Goal: Obtain resource: Download file/media

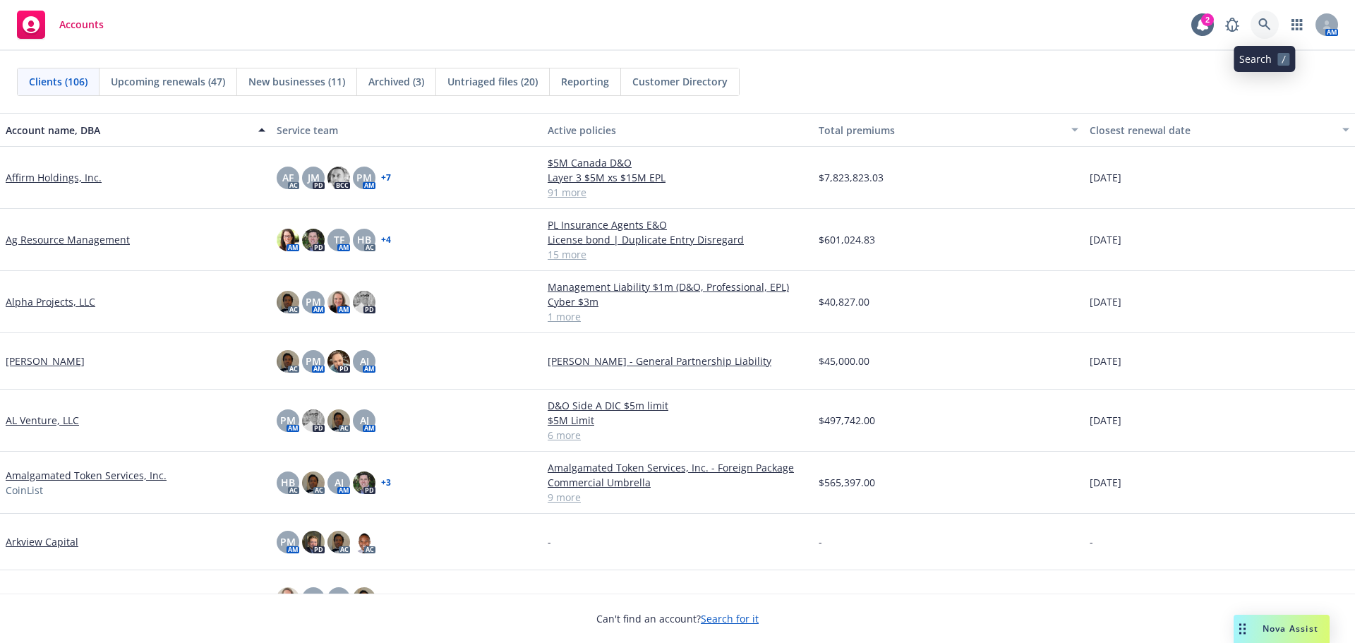
click at [1267, 23] on icon at bounding box center [1264, 24] width 13 height 13
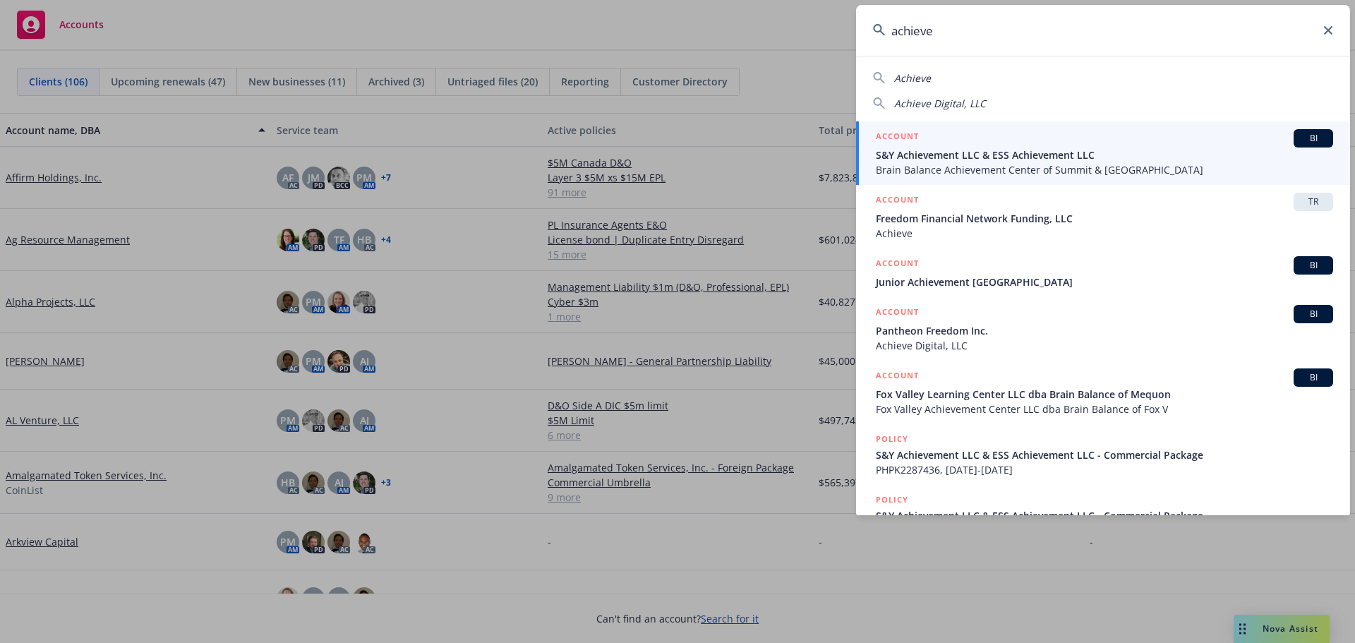
click at [969, 108] on span "Achieve Digital, LLC" at bounding box center [940, 103] width 92 height 13
type input "Achieve Digital, LLC"
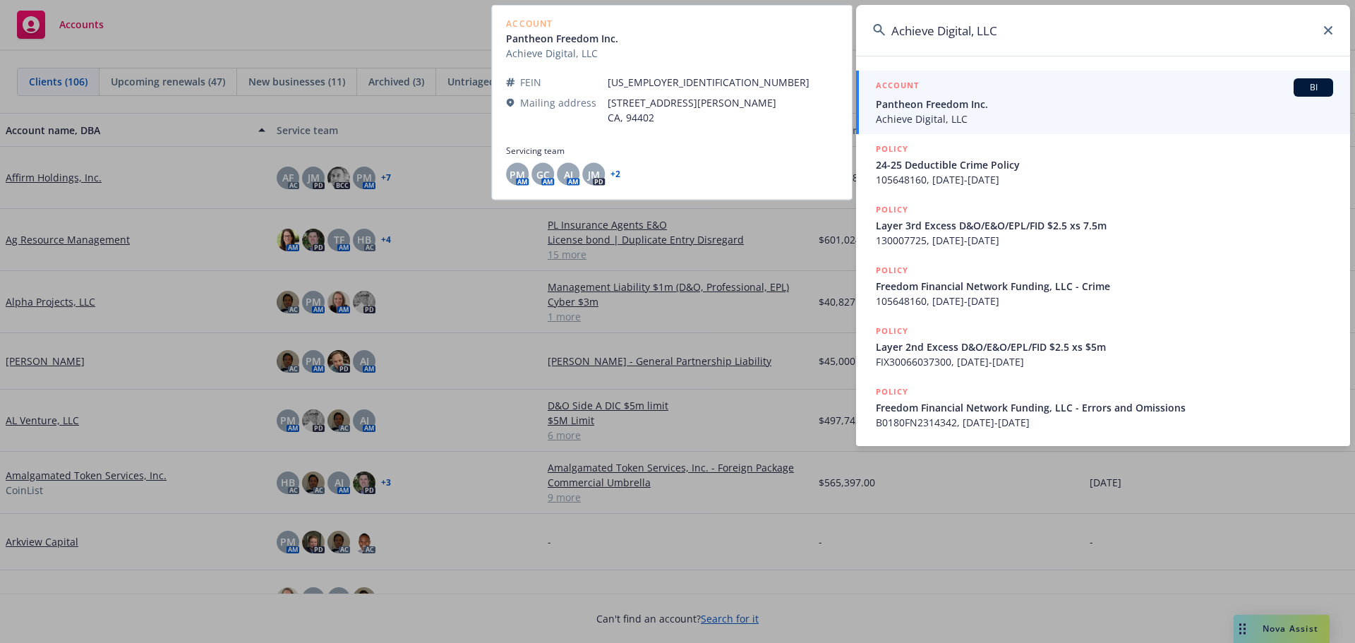
click at [961, 109] on span "Pantheon Freedom Inc." at bounding box center [1103, 104] width 457 height 15
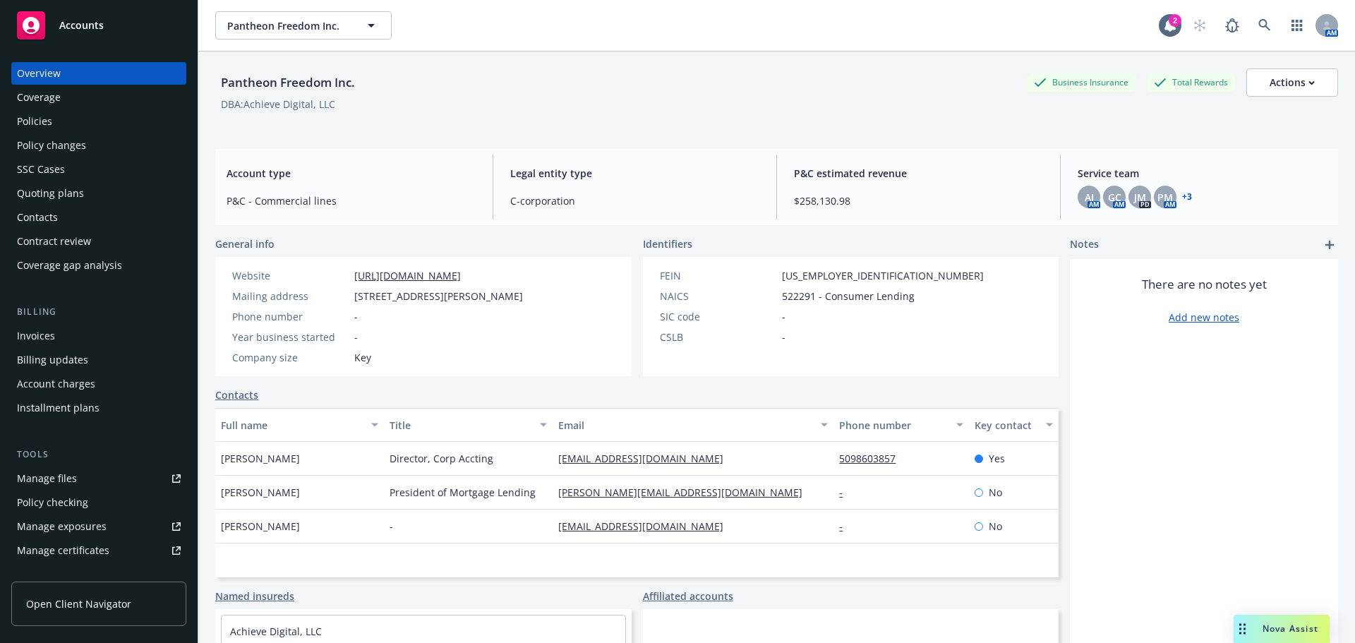
click at [49, 124] on div "Policies" at bounding box center [34, 121] width 35 height 23
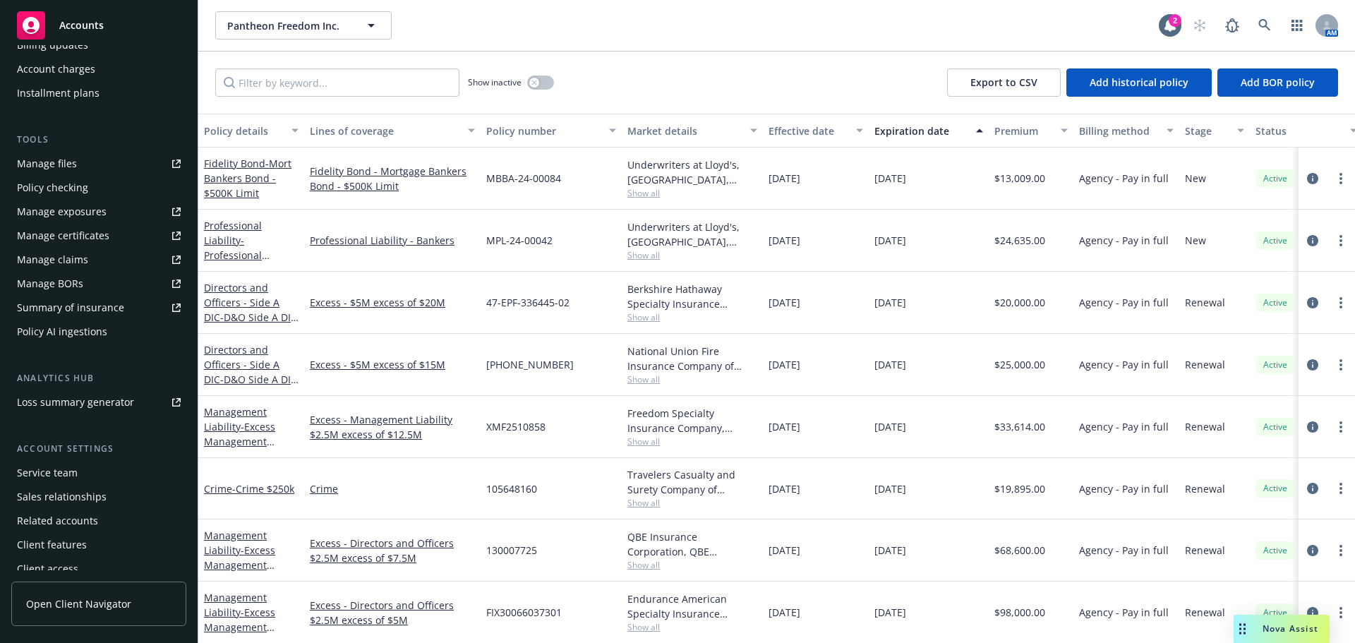
scroll to position [325, 0]
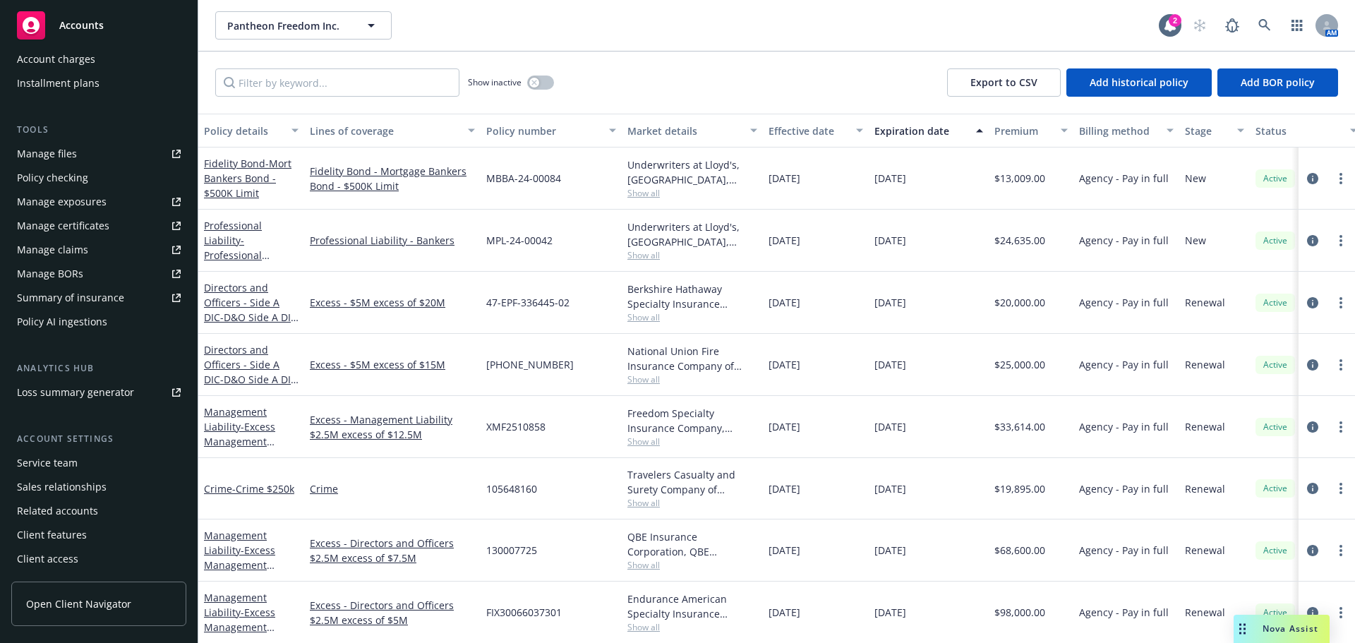
click at [44, 156] on div "Manage files" at bounding box center [47, 154] width 60 height 23
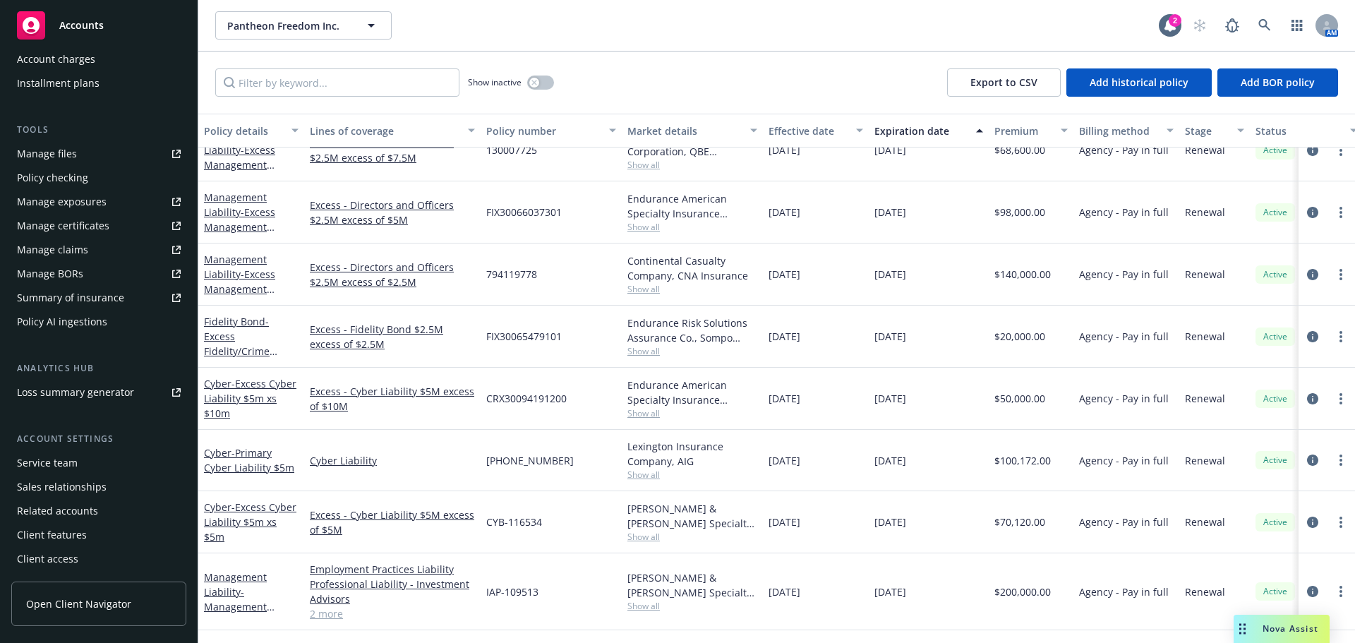
scroll to position [423, 0]
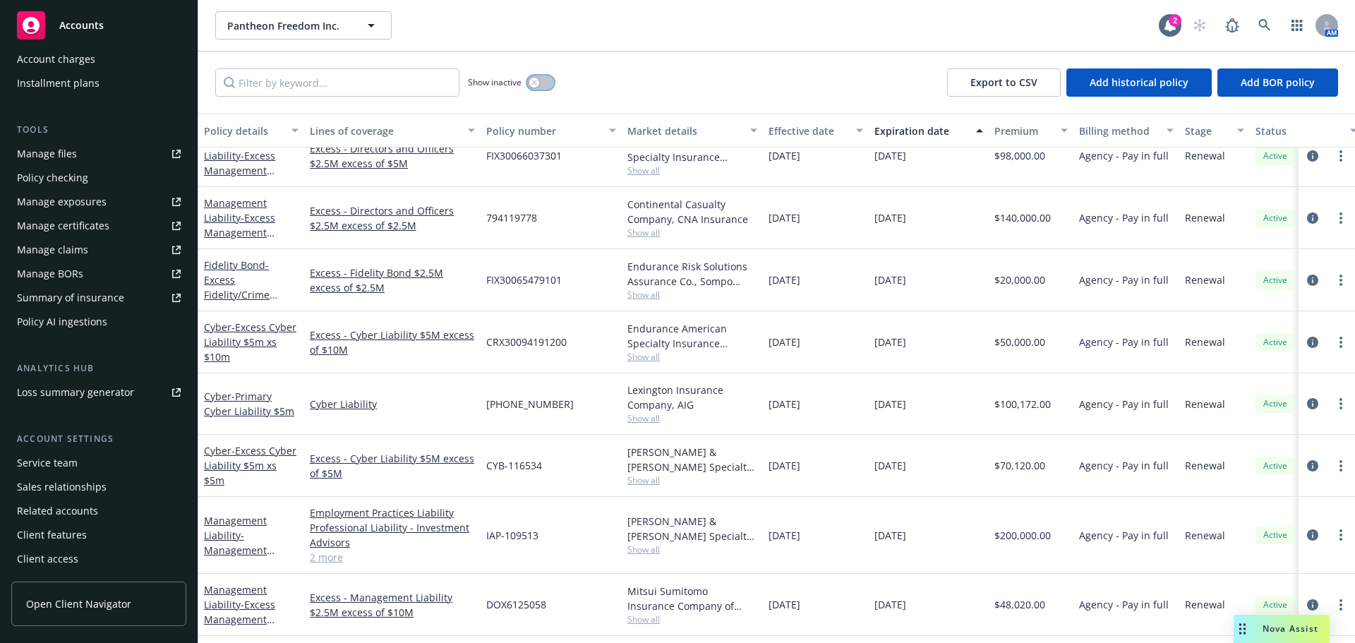
click at [547, 83] on button "button" at bounding box center [540, 82] width 27 height 14
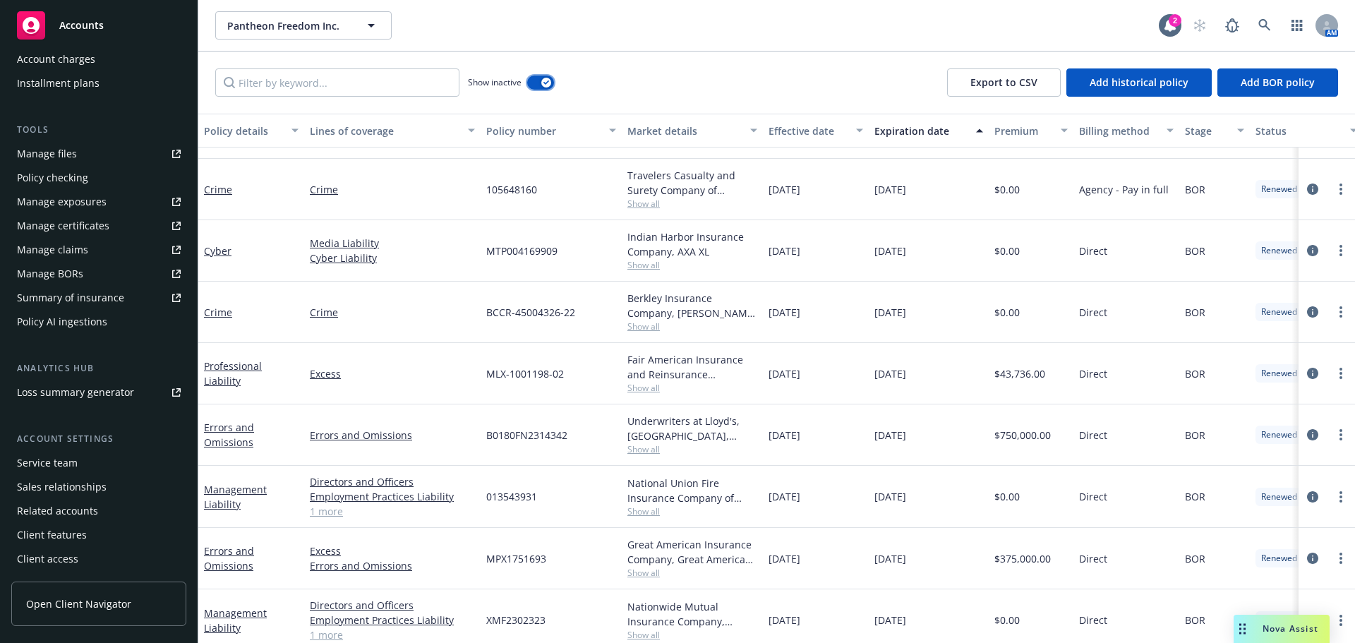
scroll to position [635, 0]
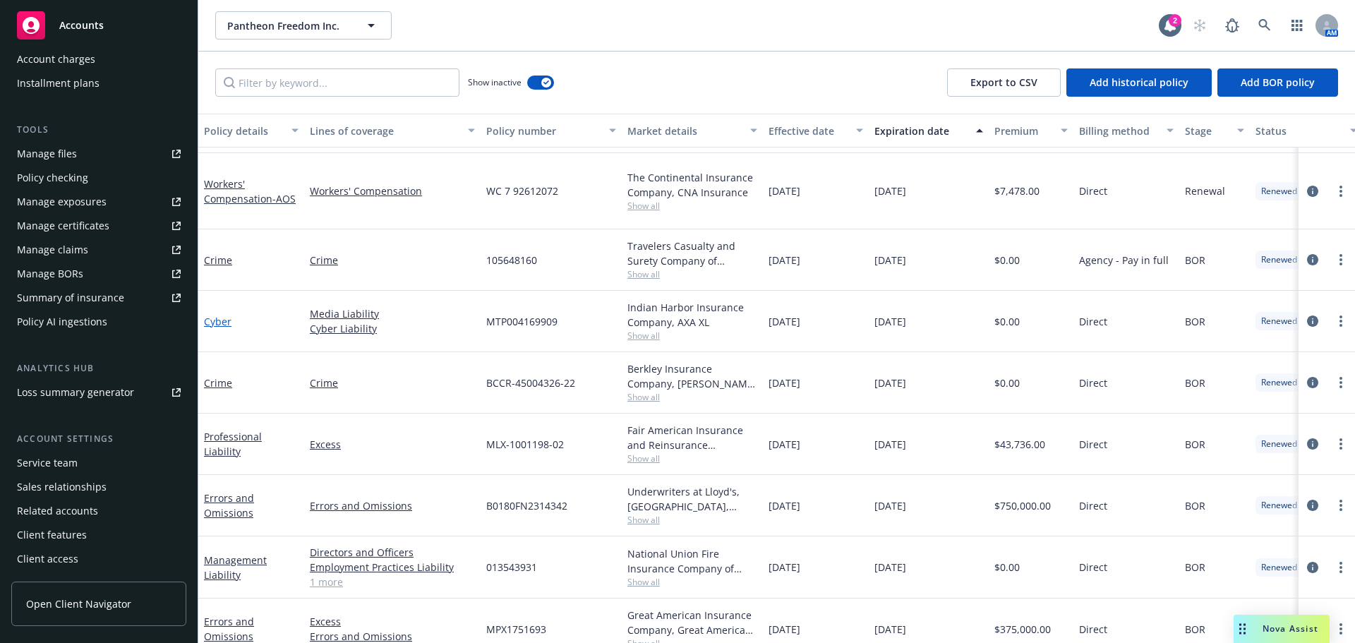
click at [220, 315] on link "Cyber" at bounding box center [218, 321] width 28 height 13
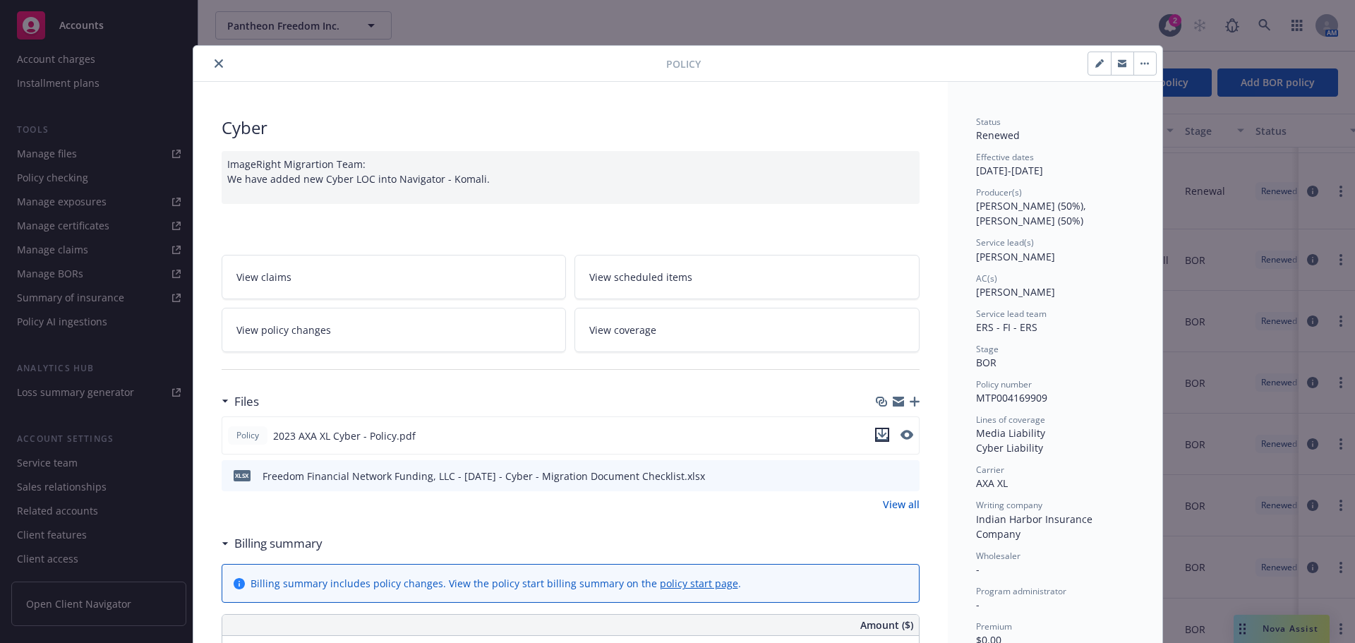
click at [877, 435] on icon "download file" at bounding box center [881, 433] width 9 height 8
click at [214, 66] on icon "close" at bounding box center [218, 63] width 8 height 8
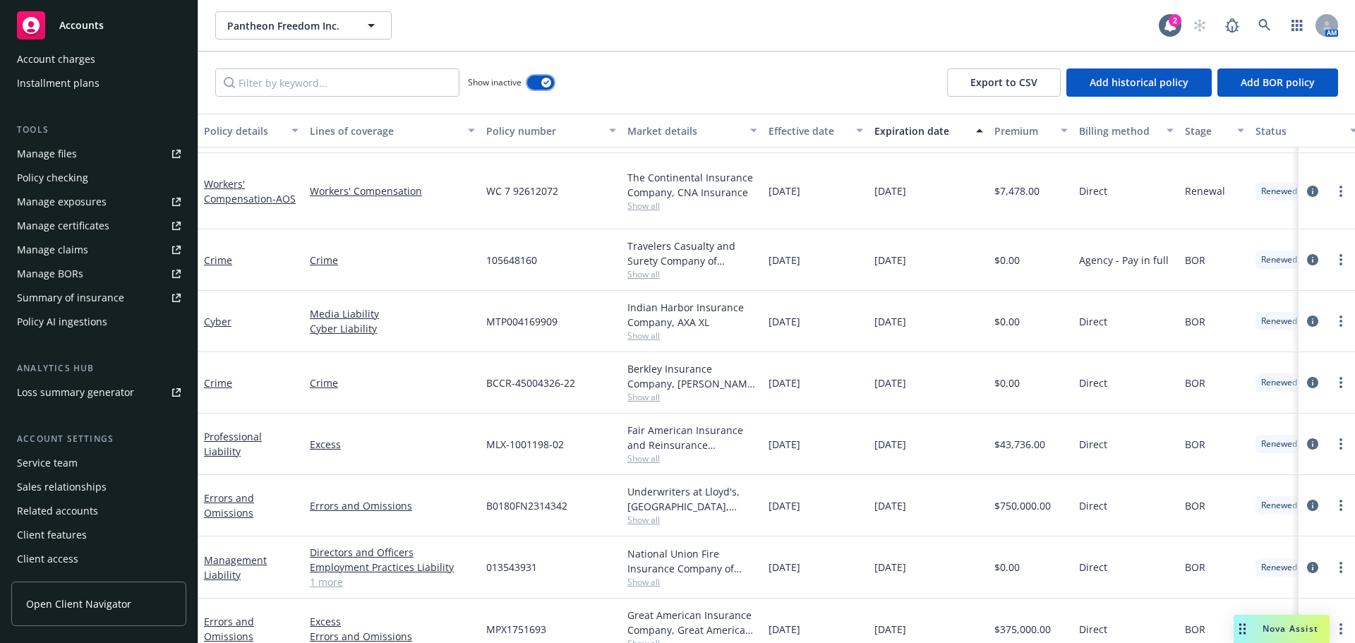
click at [530, 87] on button "button" at bounding box center [540, 82] width 27 height 14
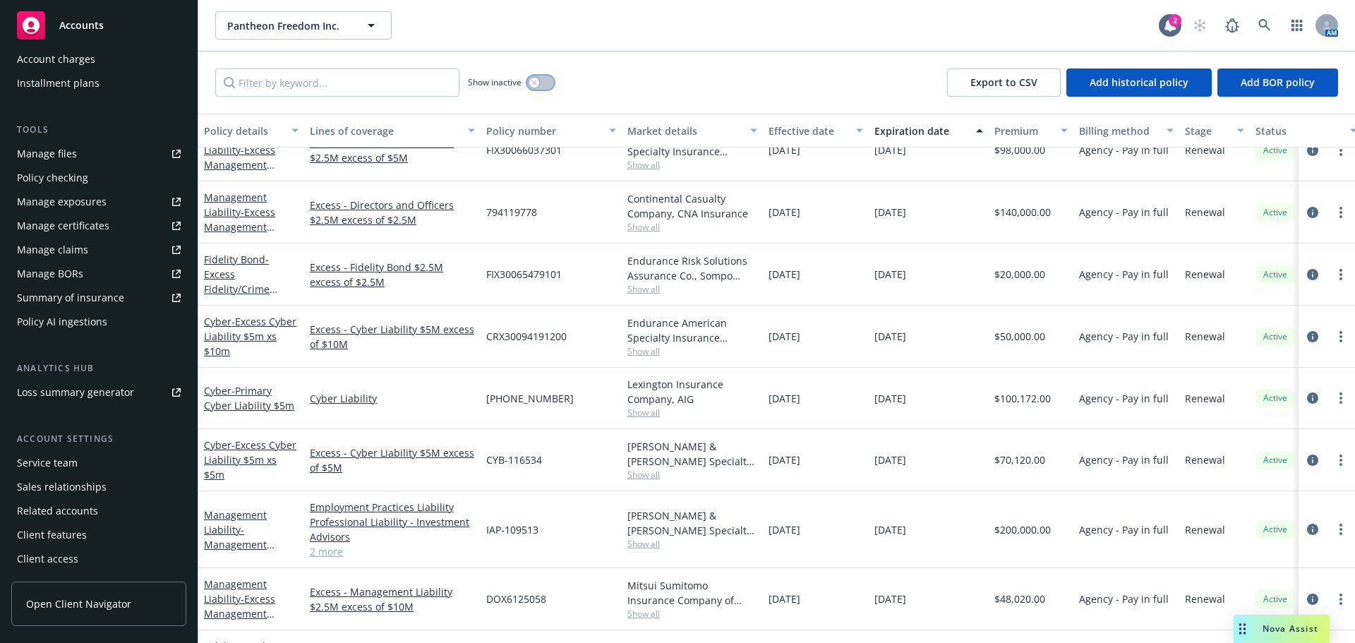
scroll to position [494, 0]
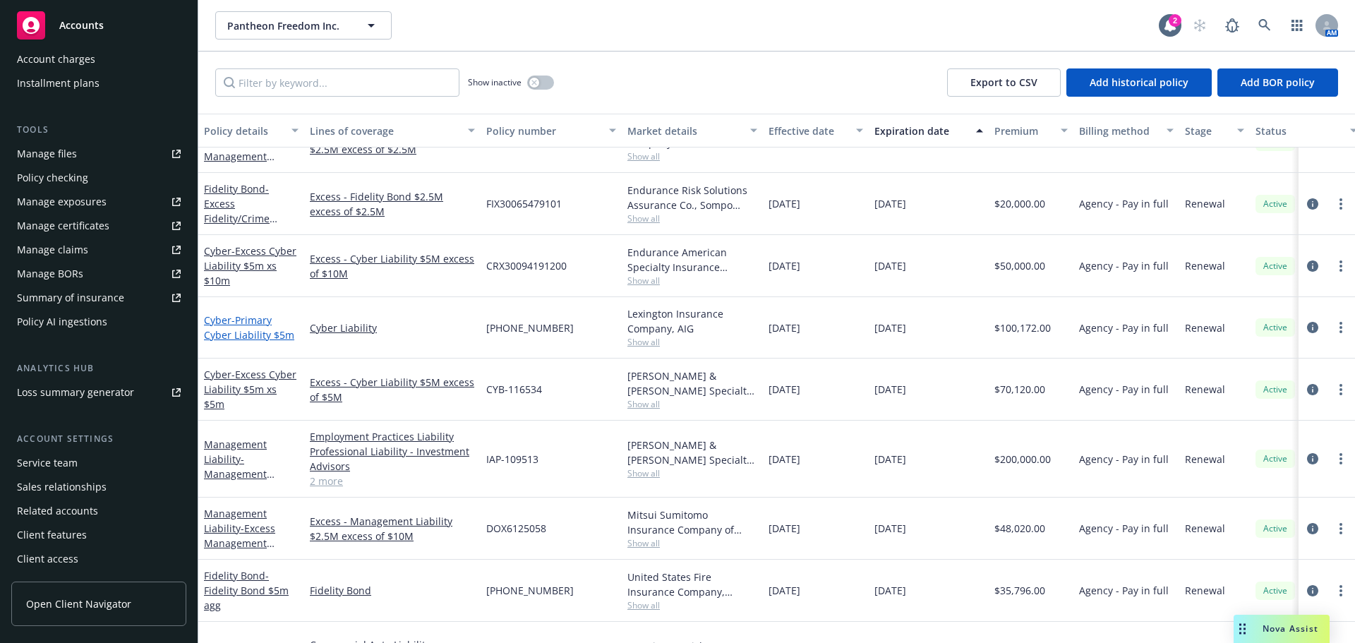
click at [262, 333] on span "- Primary Cyber Liability $5m" at bounding box center [249, 327] width 90 height 28
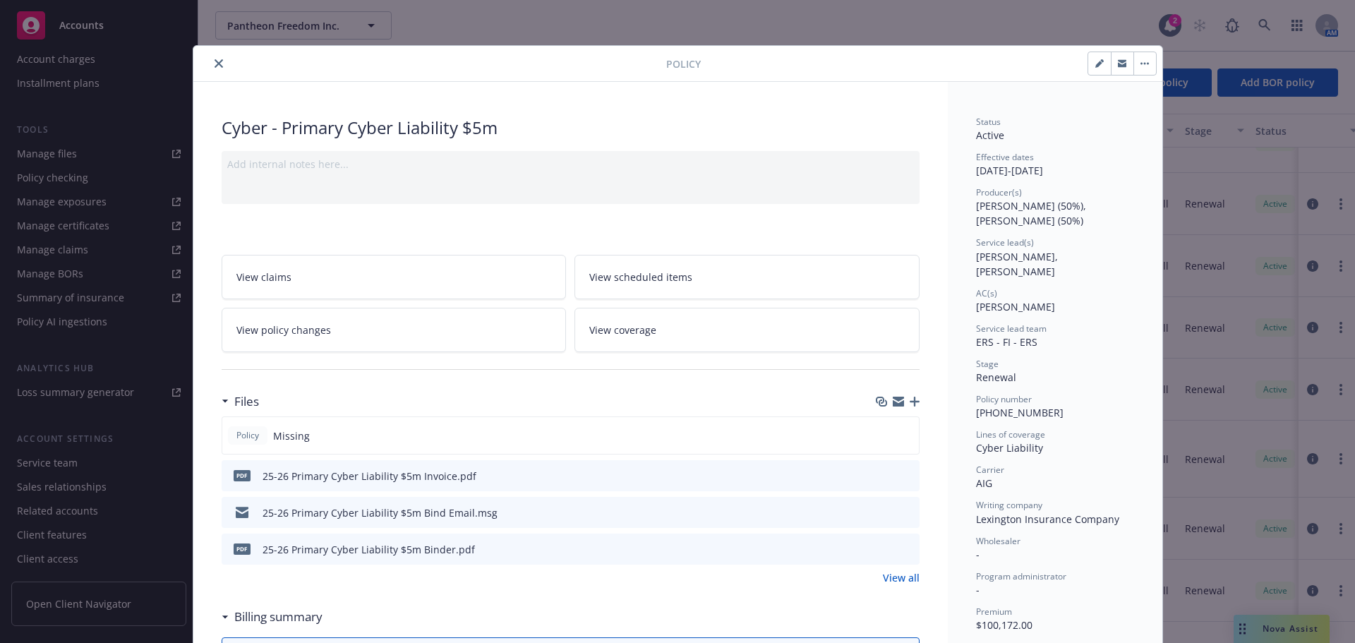
click at [215, 63] on icon "close" at bounding box center [218, 63] width 8 height 8
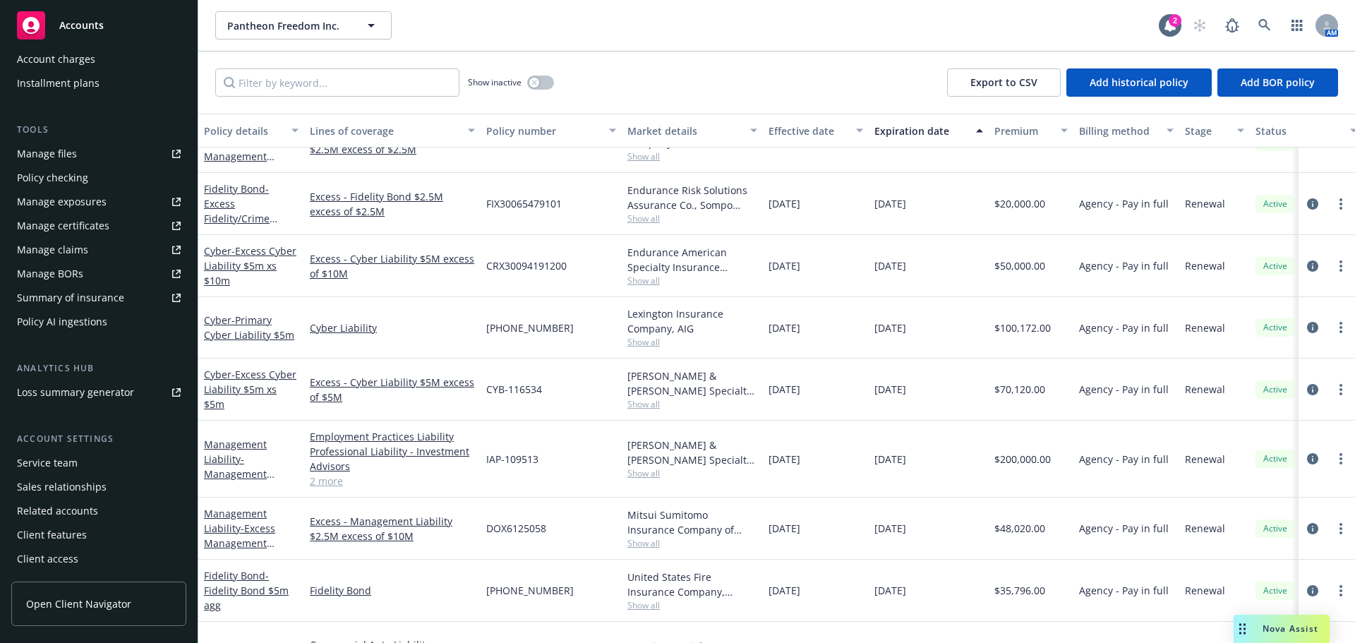
click at [81, 10] on link "Accounts" at bounding box center [98, 26] width 175 height 40
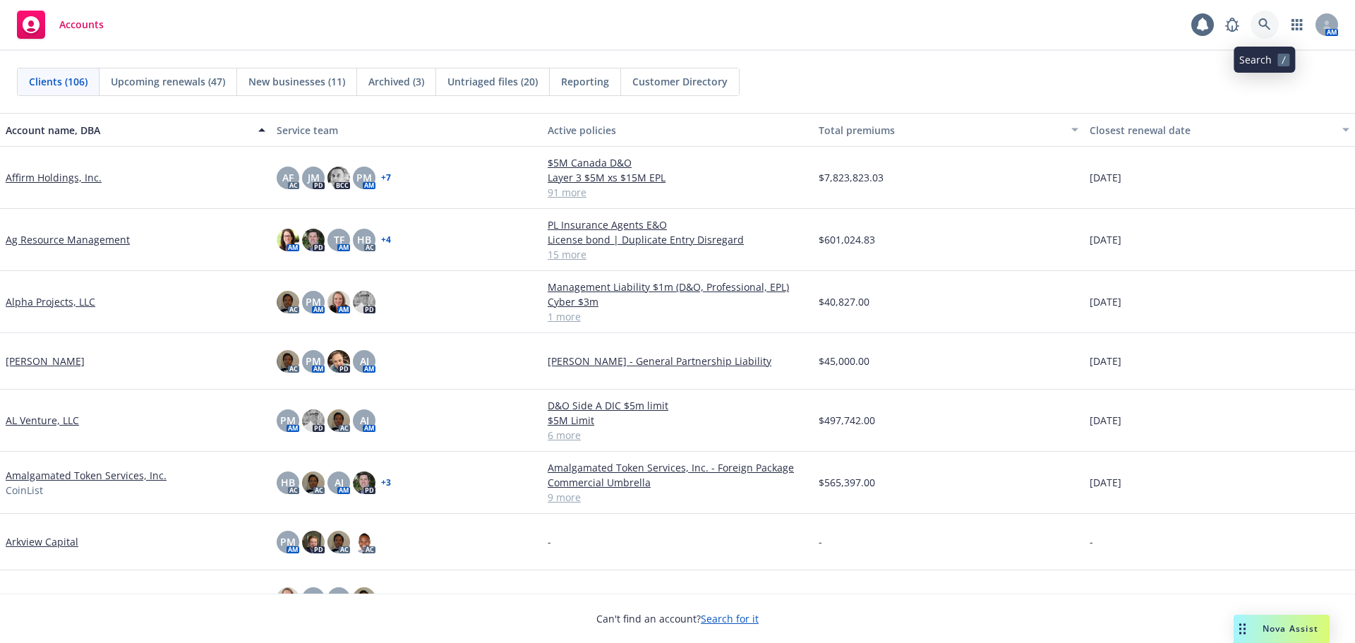
click at [1259, 22] on icon at bounding box center [1264, 24] width 12 height 12
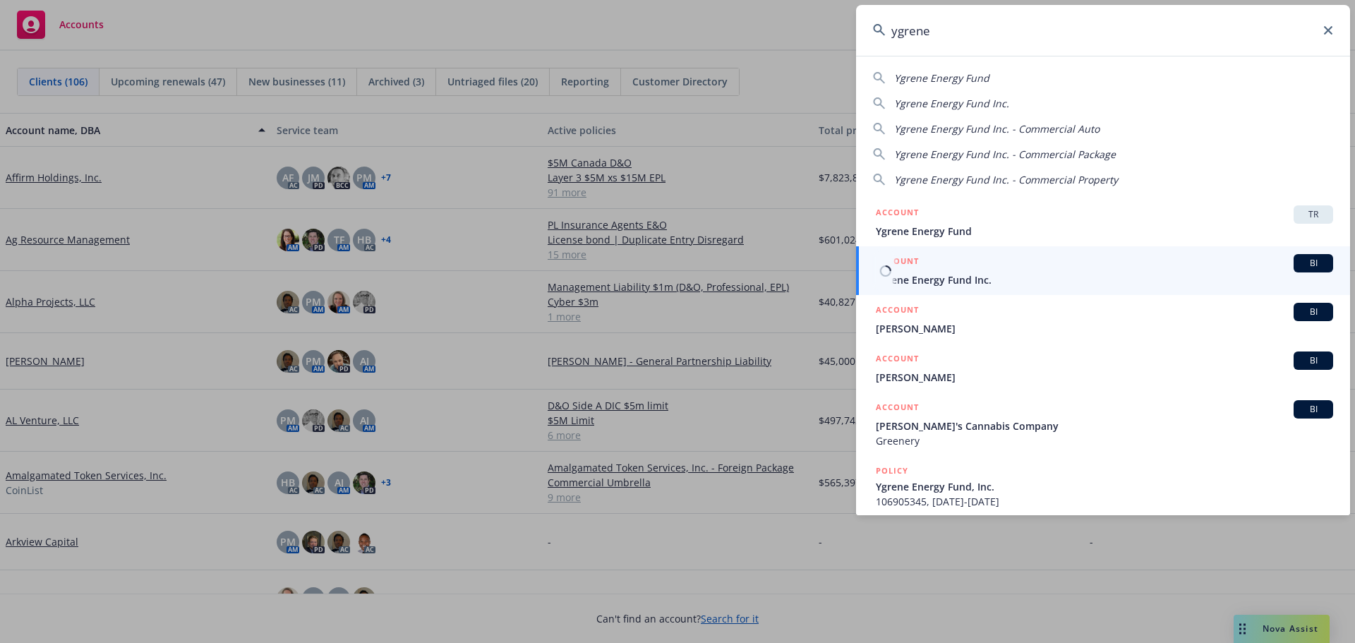
type input "ygrene"
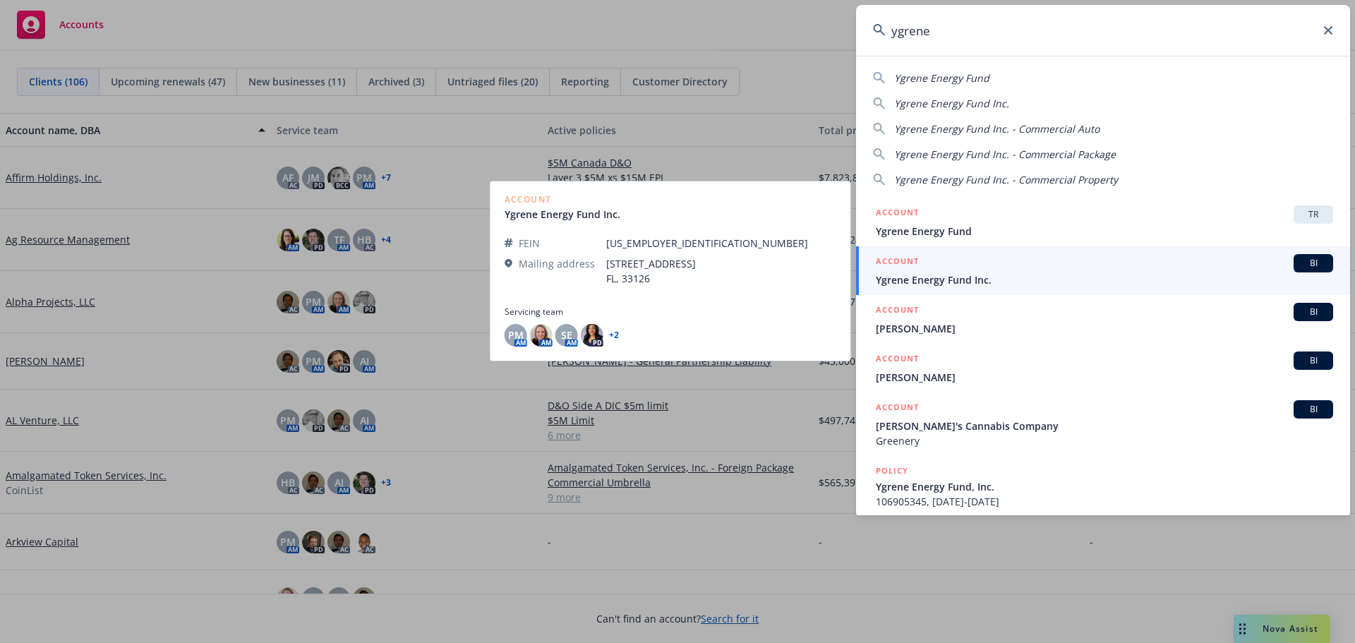
click at [971, 284] on span "Ygrene Energy Fund Inc." at bounding box center [1103, 279] width 457 height 15
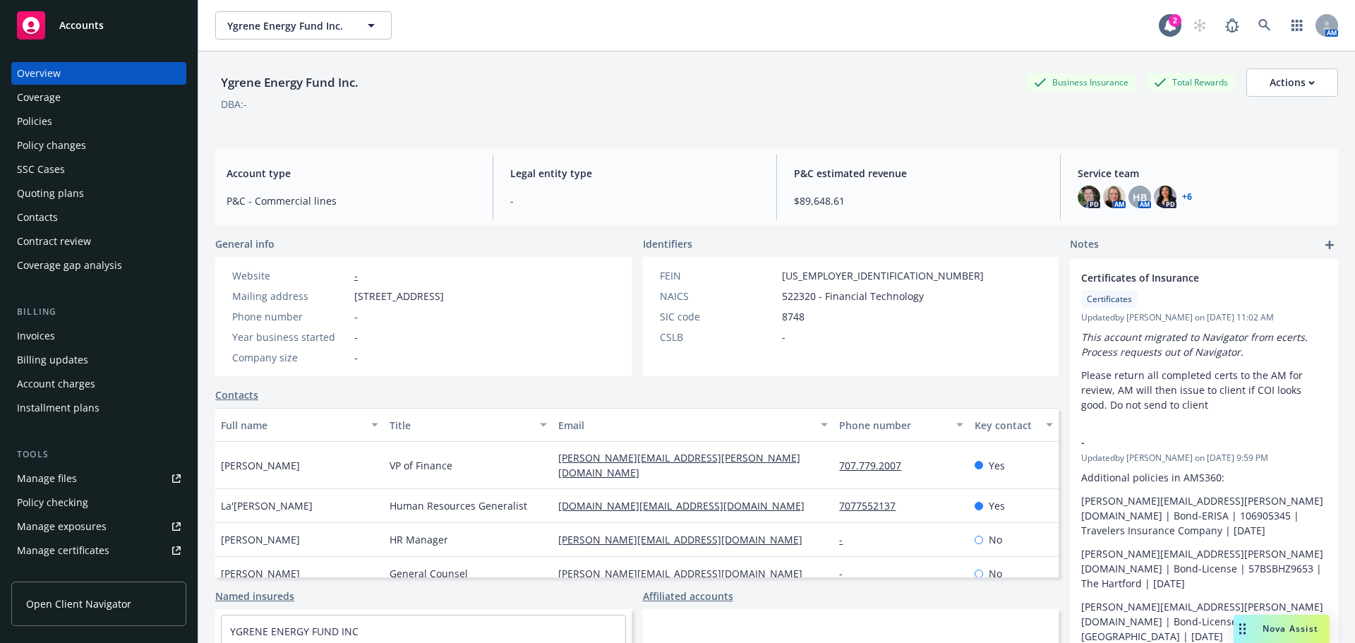
click at [42, 119] on div "Policies" at bounding box center [34, 121] width 35 height 23
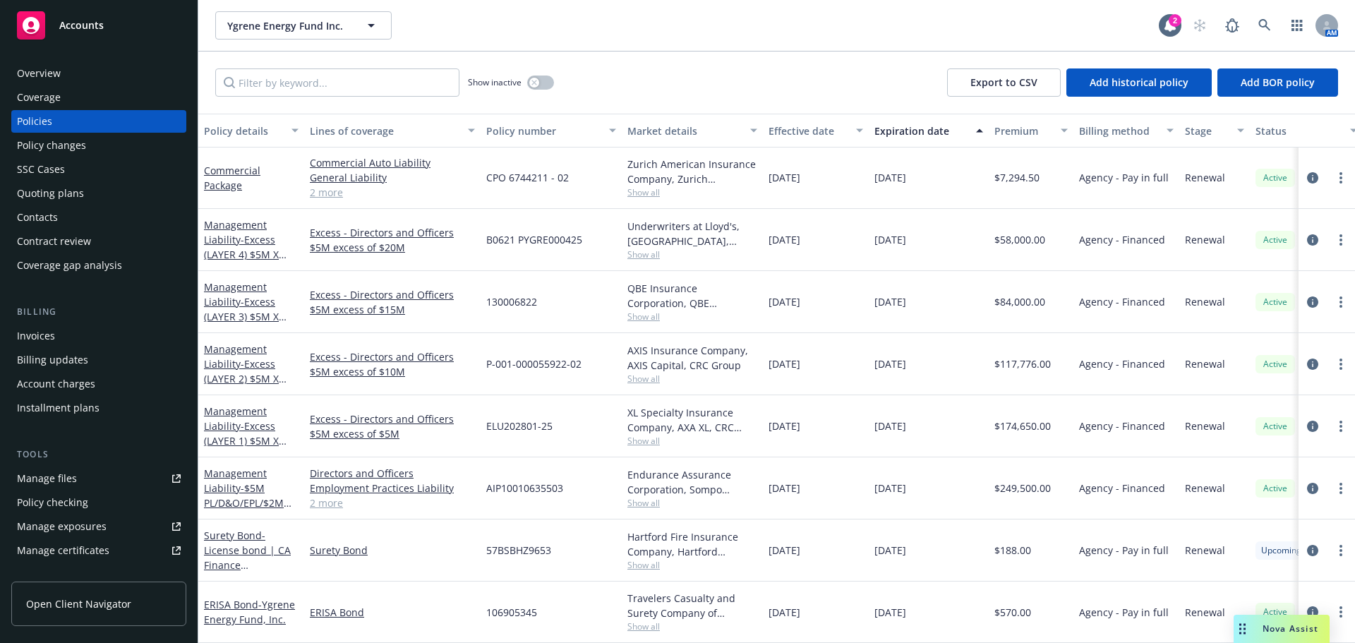
scroll to position [355, 0]
click at [259, 610] on span "- Ygrene Energy Fund, Inc." at bounding box center [249, 612] width 91 height 28
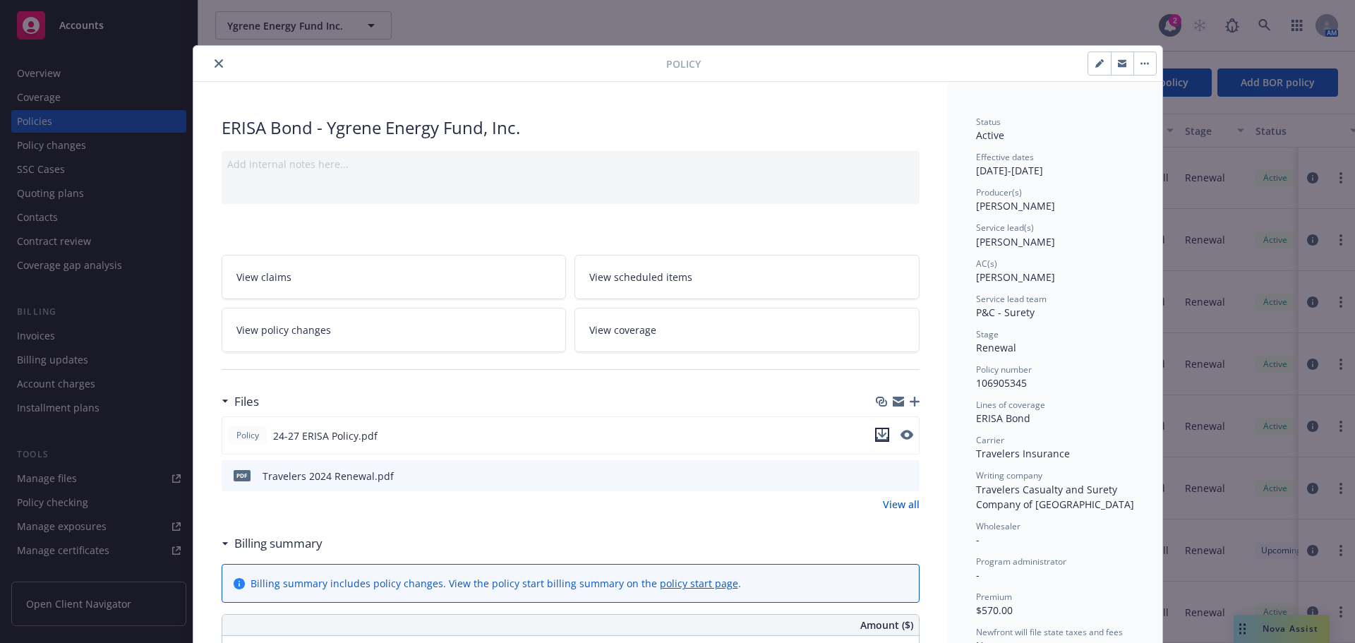
click at [876, 435] on icon "download file" at bounding box center [881, 434] width 11 height 11
click at [217, 66] on icon "close" at bounding box center [218, 63] width 8 height 8
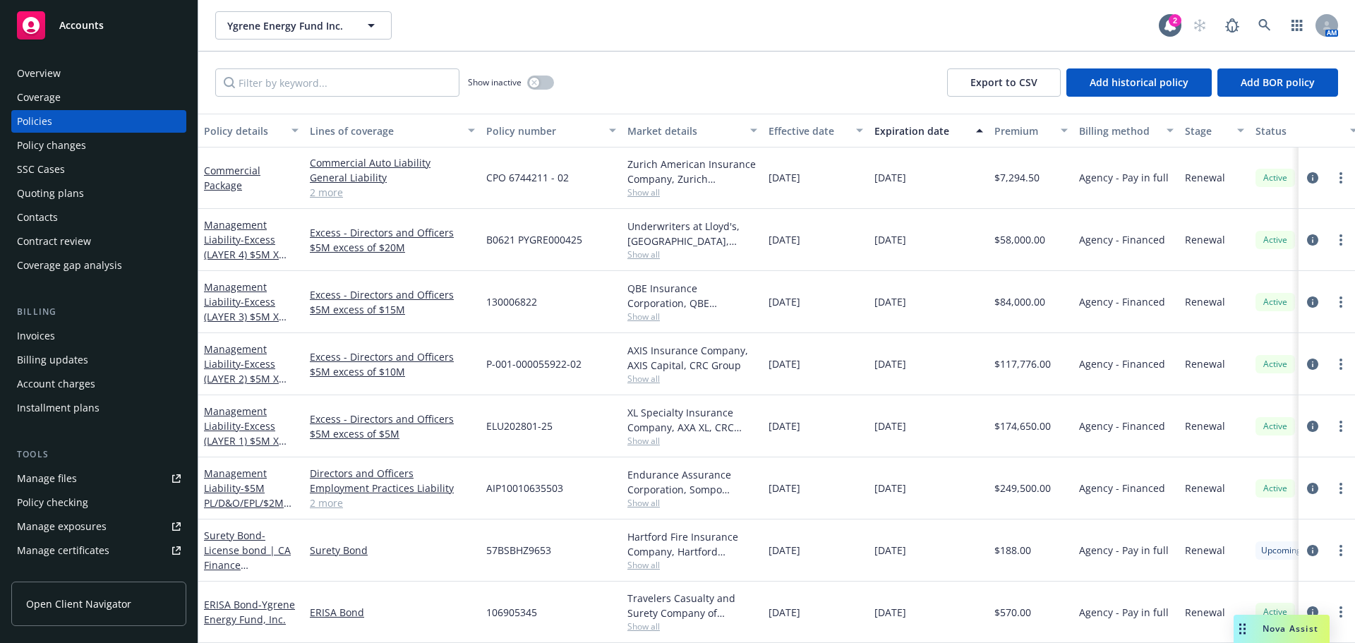
click at [56, 73] on div "Overview" at bounding box center [39, 73] width 44 height 23
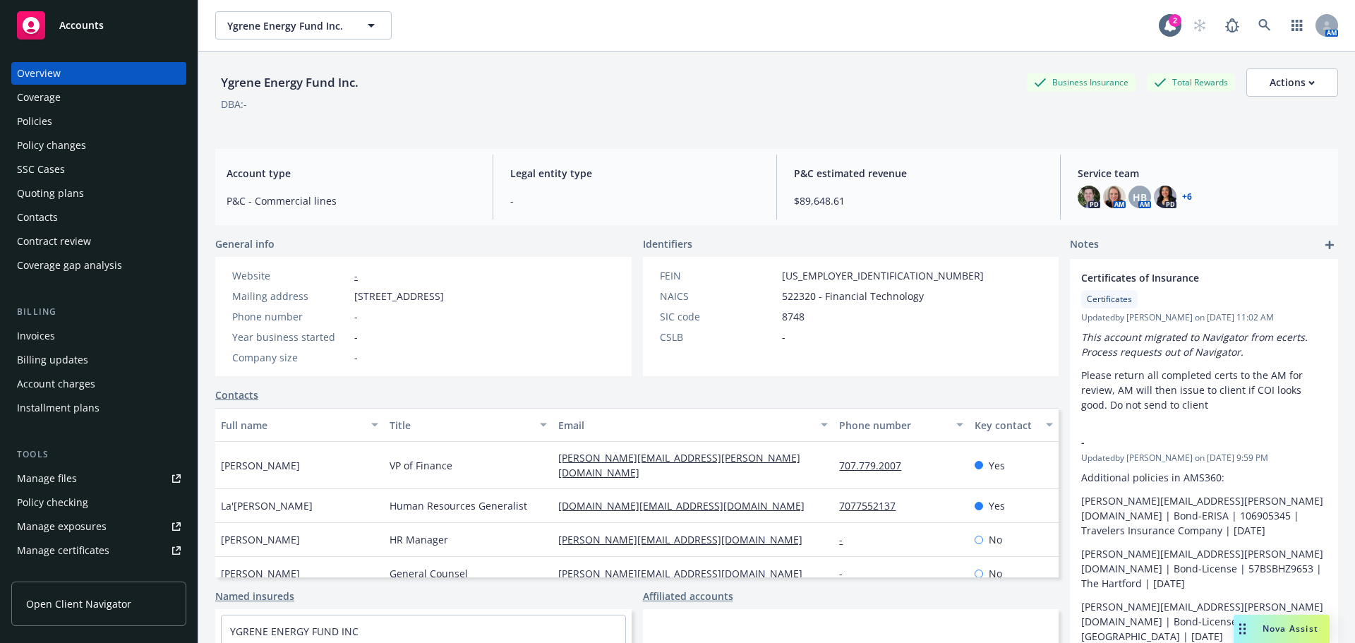
click at [80, 20] on span "Accounts" at bounding box center [81, 25] width 44 height 11
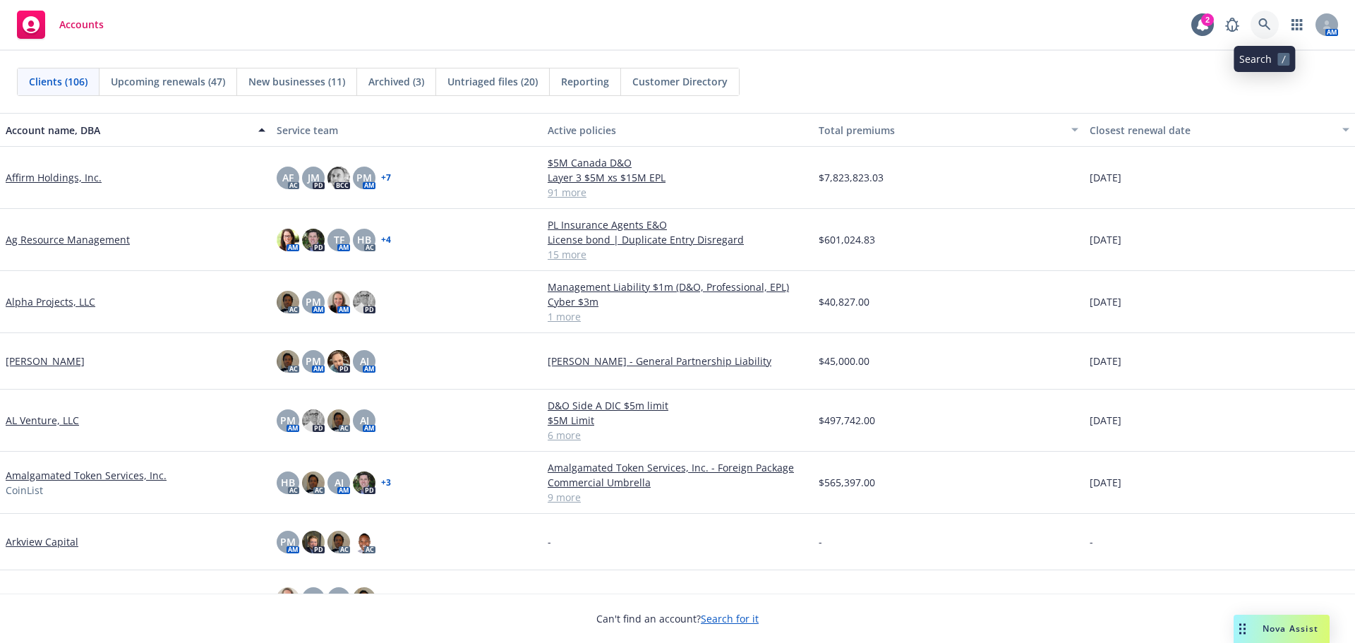
click at [1265, 22] on icon at bounding box center [1264, 24] width 13 height 13
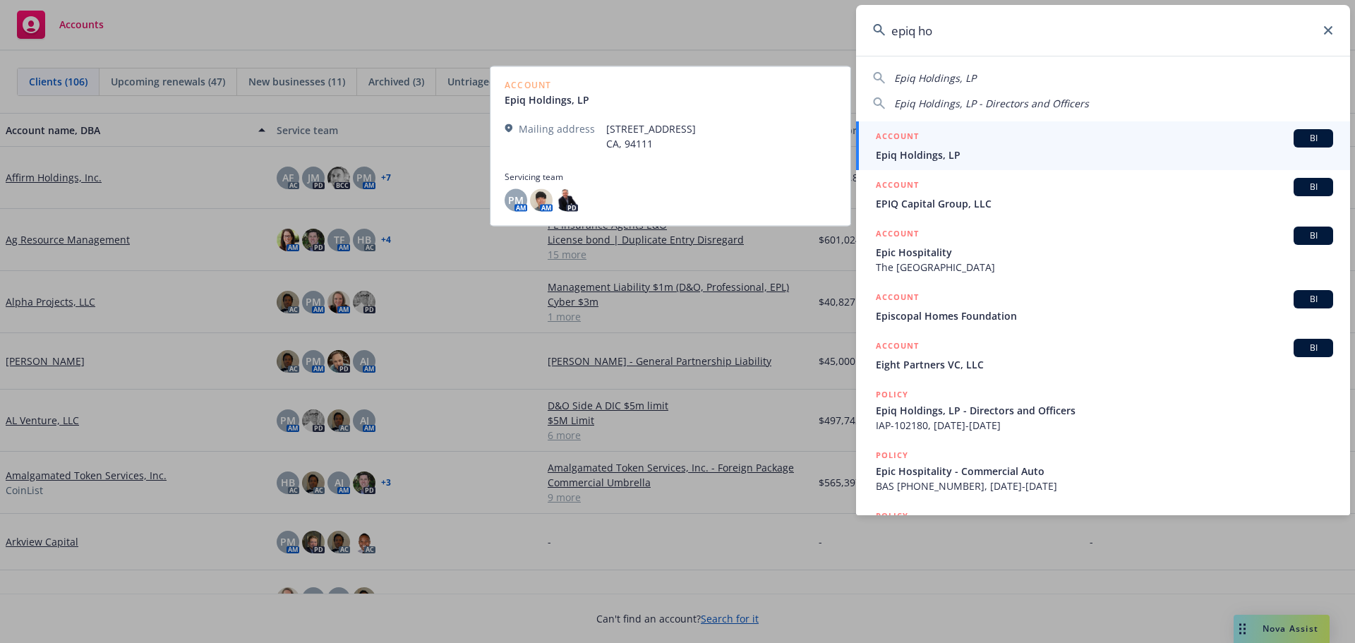
type input "epiq ho"
click at [946, 151] on span "Epiq Holdings, LP" at bounding box center [1103, 154] width 457 height 15
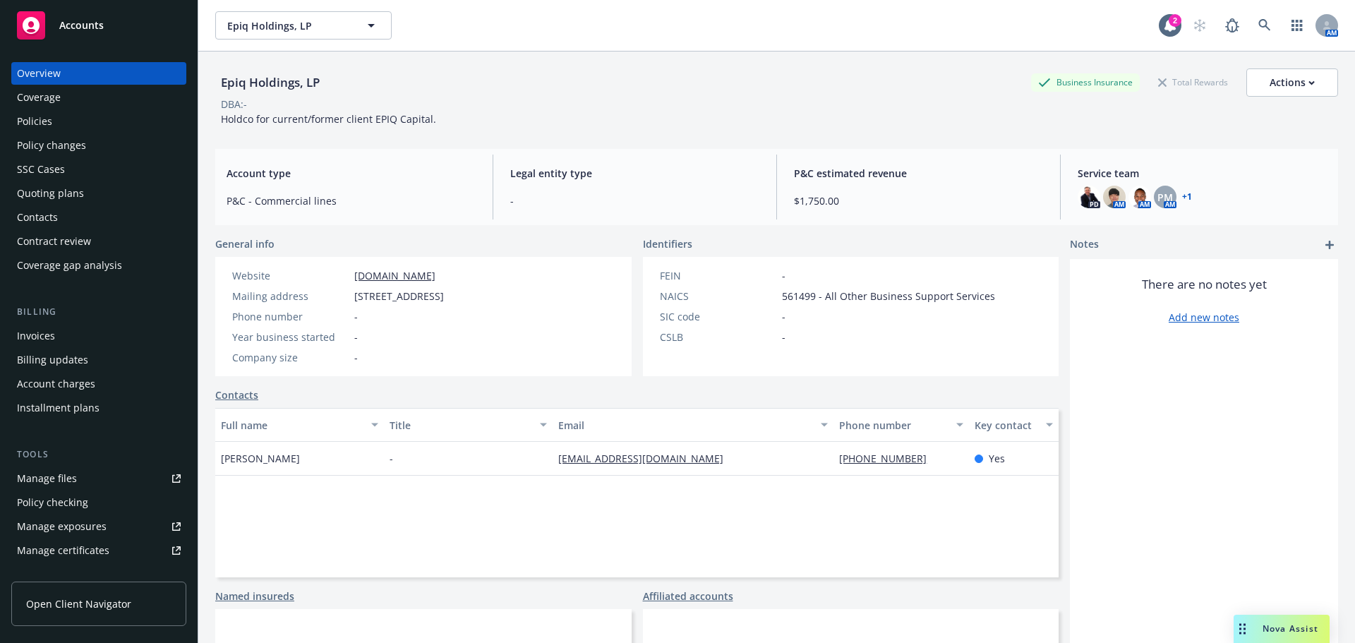
click at [42, 121] on div "Policies" at bounding box center [34, 121] width 35 height 23
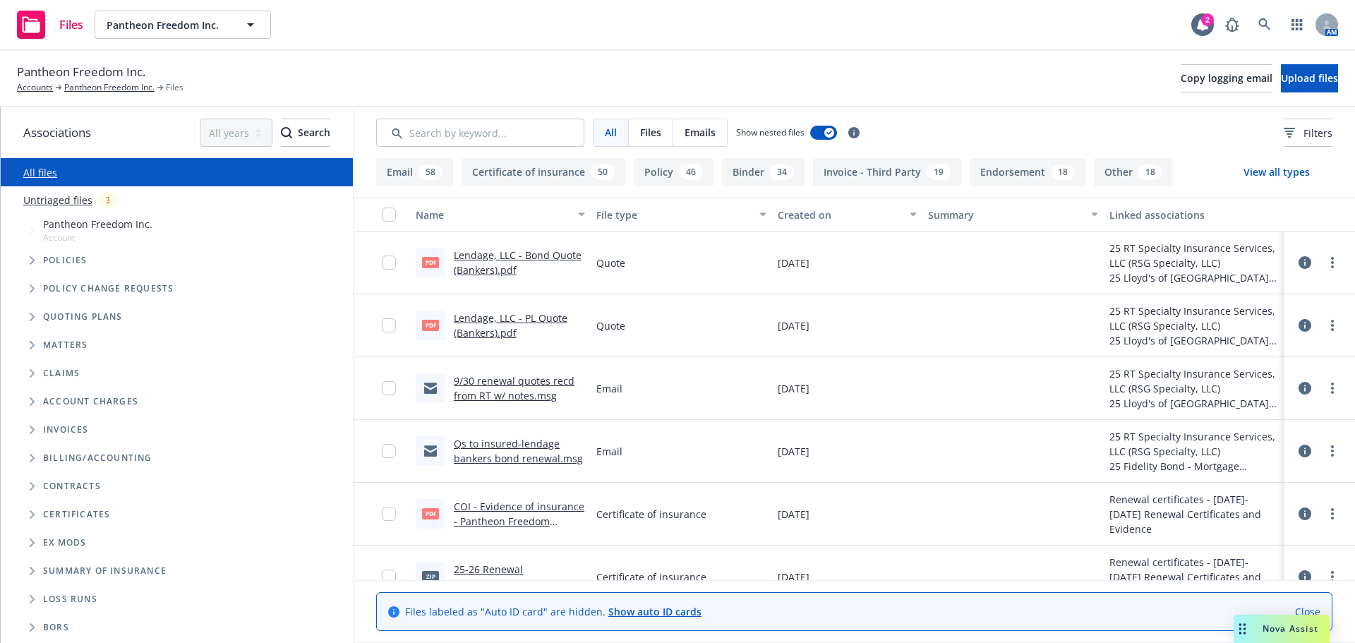
click at [1271, 171] on button "View all types" at bounding box center [1275, 172] width 111 height 28
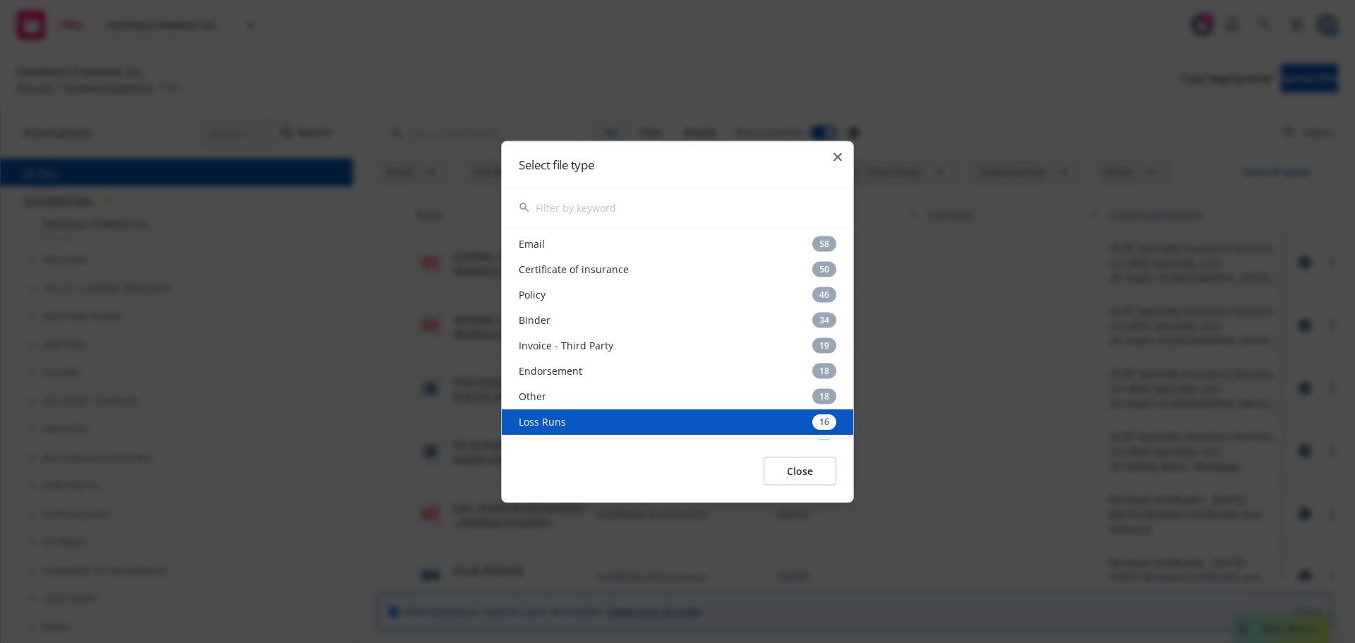
click at [550, 423] on div "Loss Runs 16" at bounding box center [677, 420] width 351 height 25
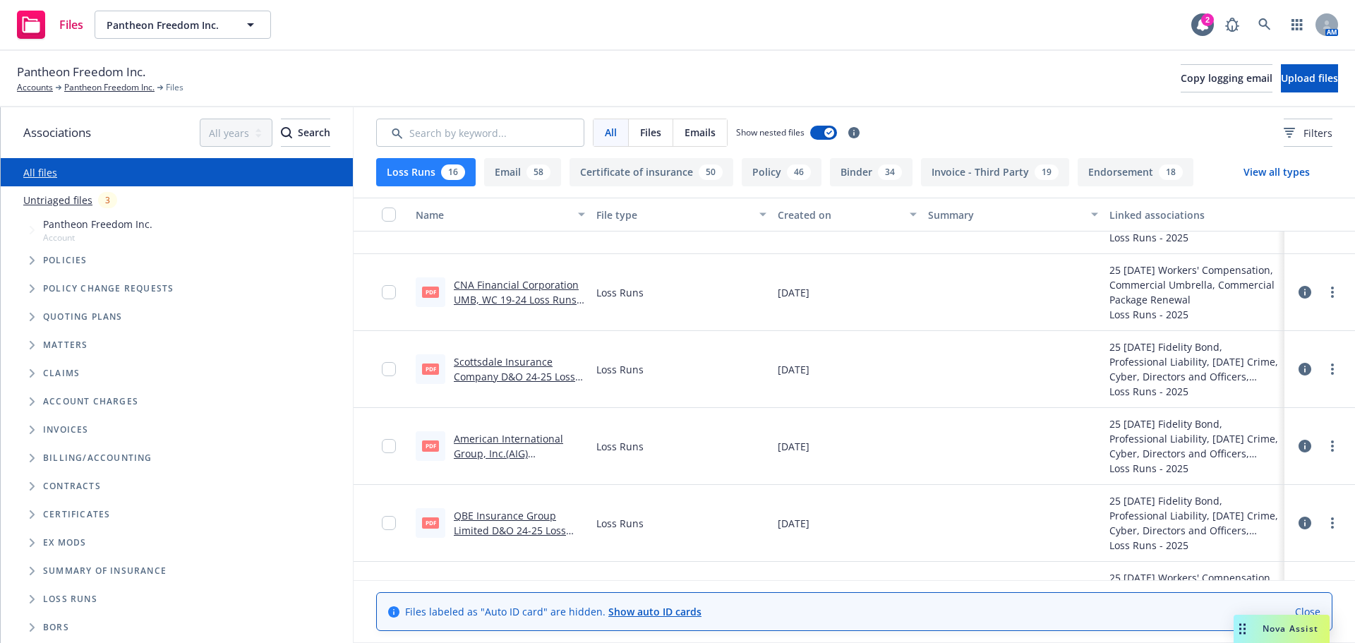
scroll to position [141, 0]
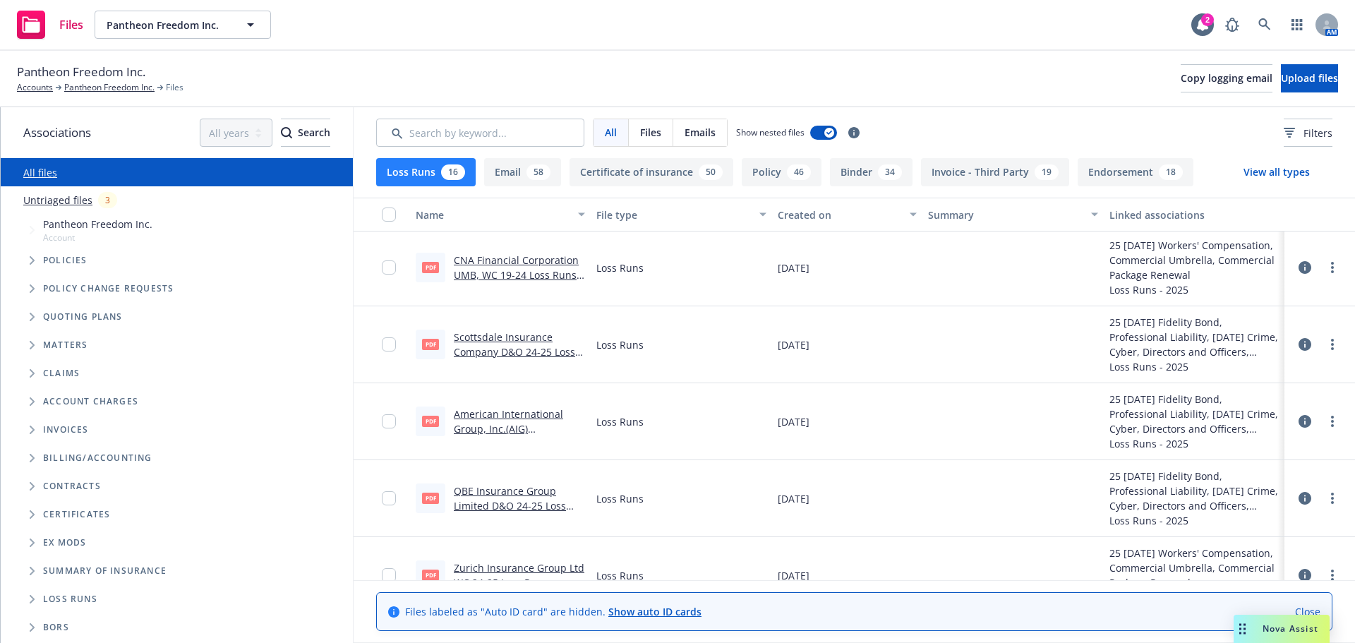
click at [493, 430] on link "American International Group, Inc.(AIG) Management Liability, D&O, Cyber 23-25 …" at bounding box center [513, 443] width 119 height 73
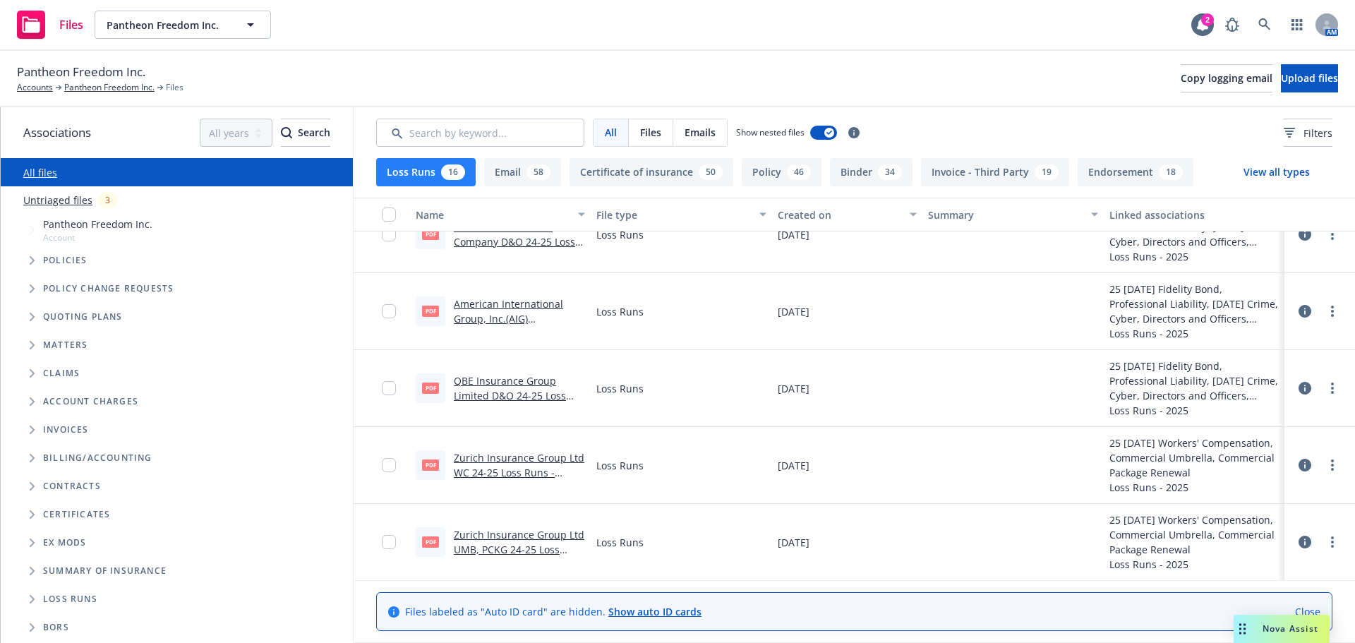
scroll to position [212, 0]
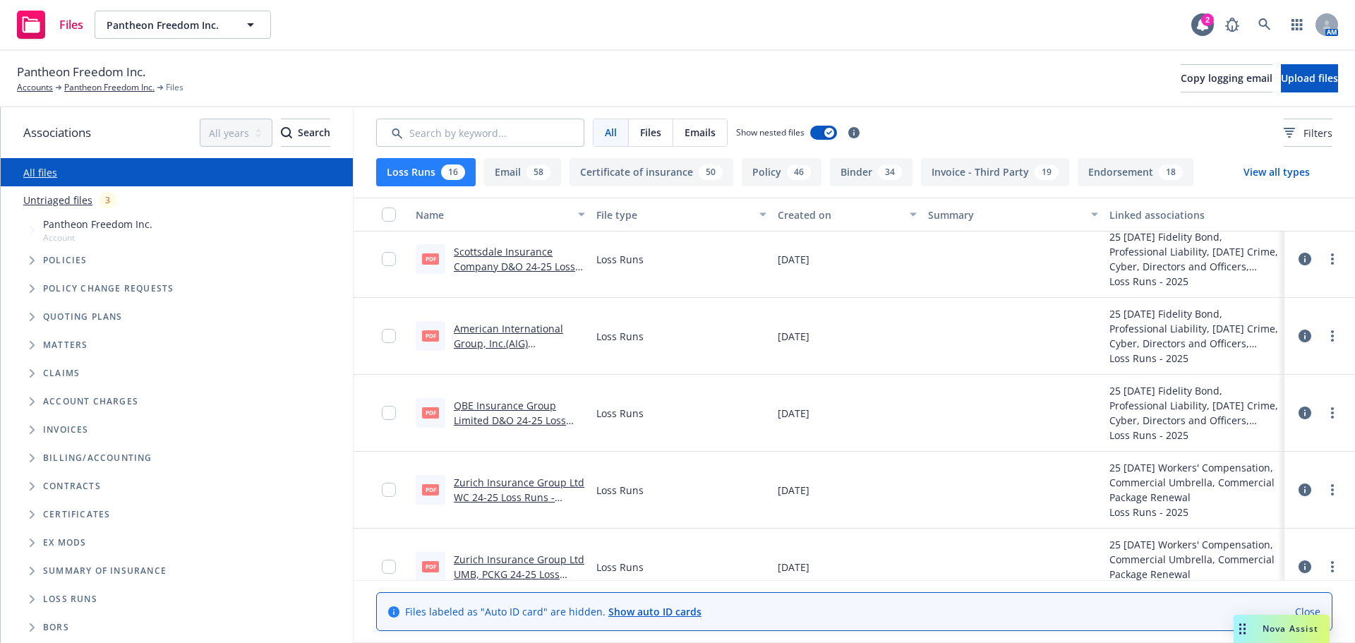
click at [1298, 334] on icon at bounding box center [1304, 335] width 13 height 13
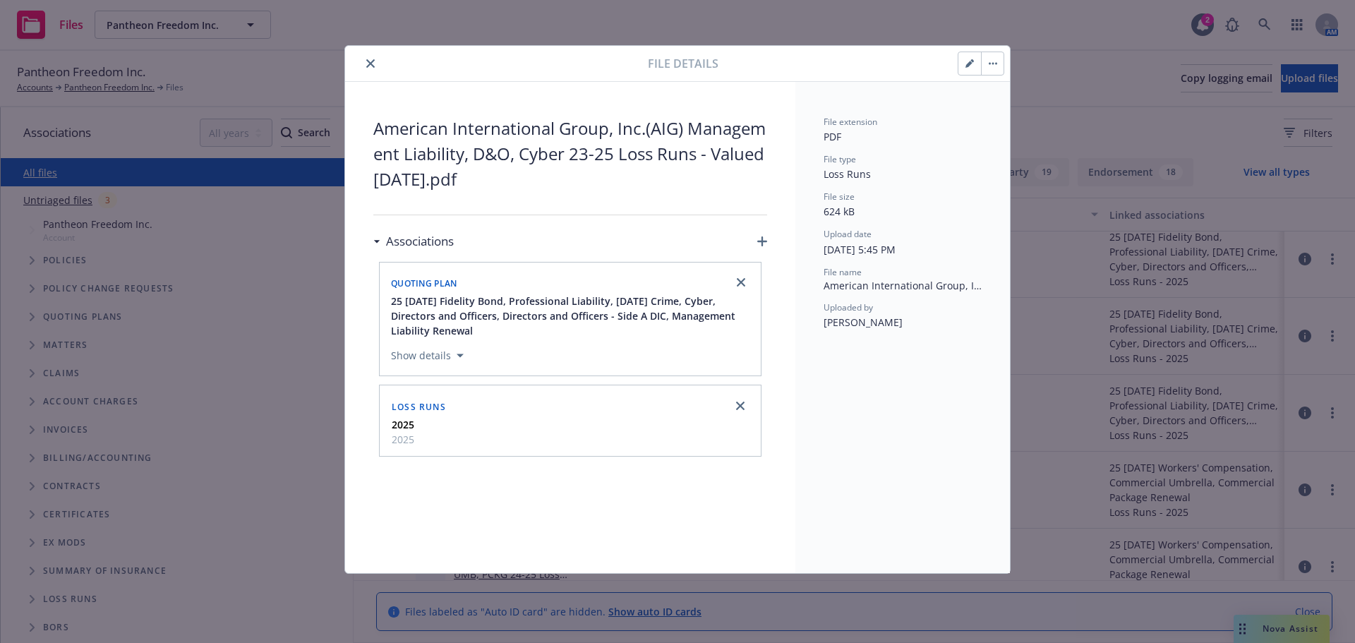
click at [368, 64] on icon "close" at bounding box center [370, 63] width 8 height 8
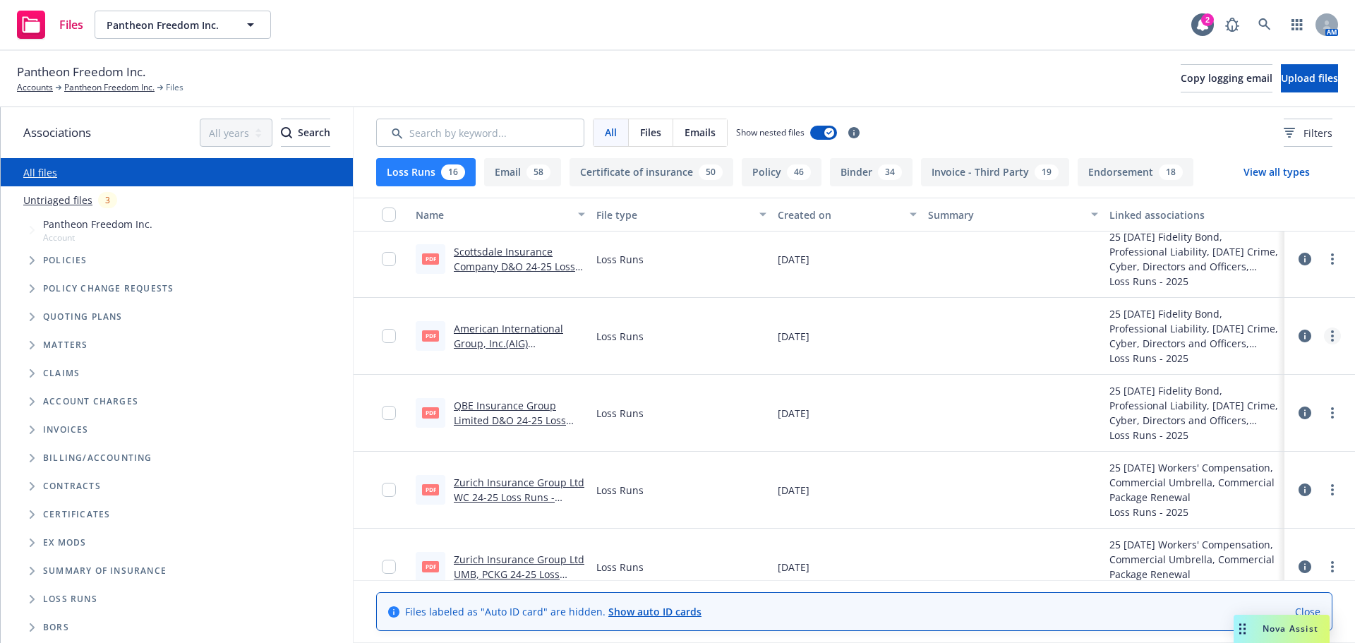
click at [1331, 330] on icon "more" at bounding box center [1332, 335] width 3 height 11
click at [1243, 392] on link "Download" at bounding box center [1259, 393] width 140 height 28
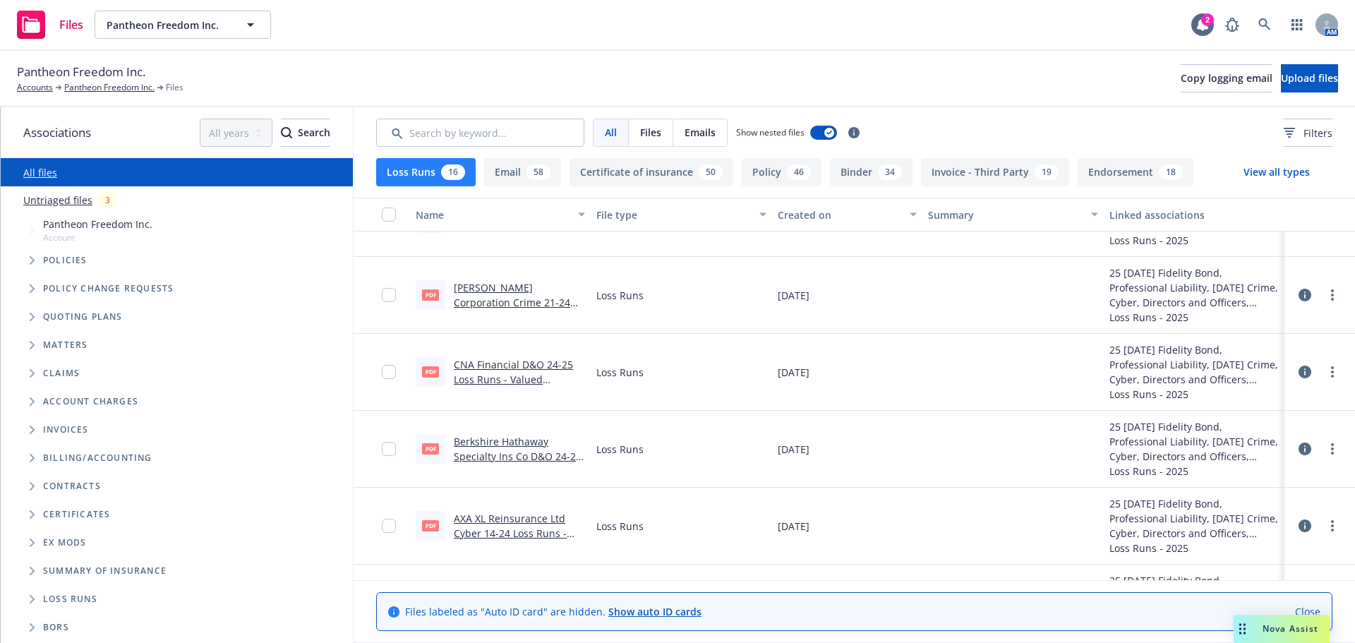
scroll to position [635, 0]
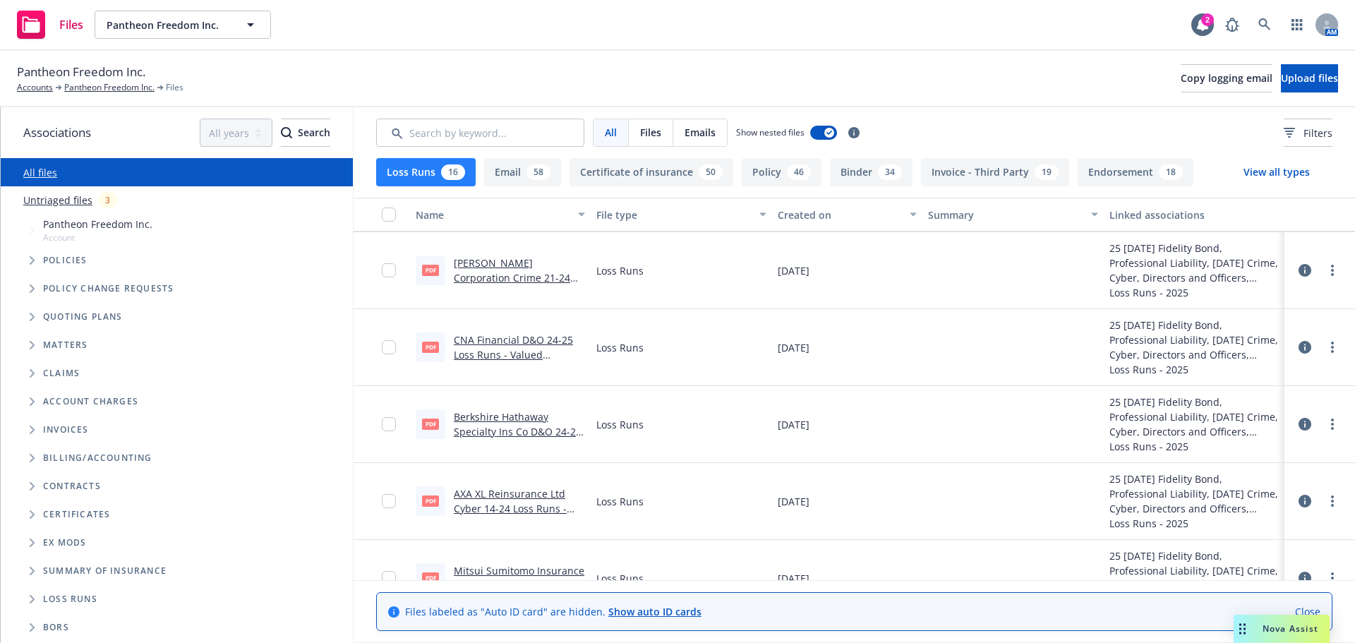
click at [475, 495] on link "AXA XL Reinsurance Ltd Cyber 14-24 Loss Runs - Valued 05-06-2025.pdf" at bounding box center [510, 508] width 113 height 43
